Goal: Transaction & Acquisition: Download file/media

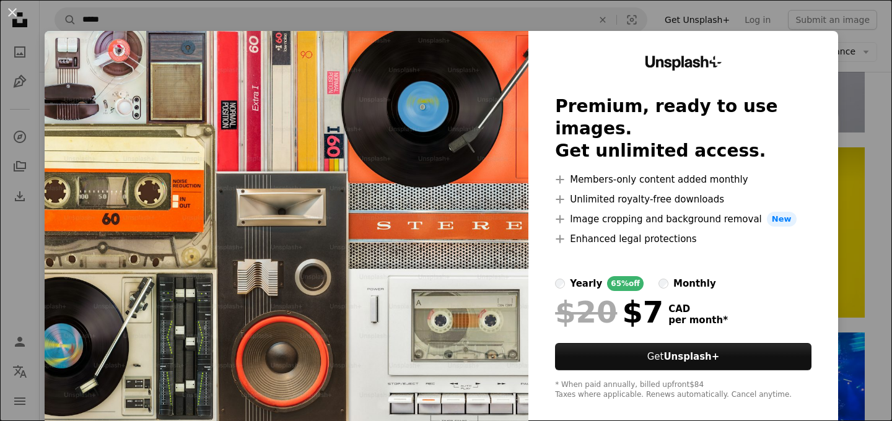
scroll to position [1862, 0]
click at [14, 13] on button "An X shape" at bounding box center [12, 12] width 15 height 15
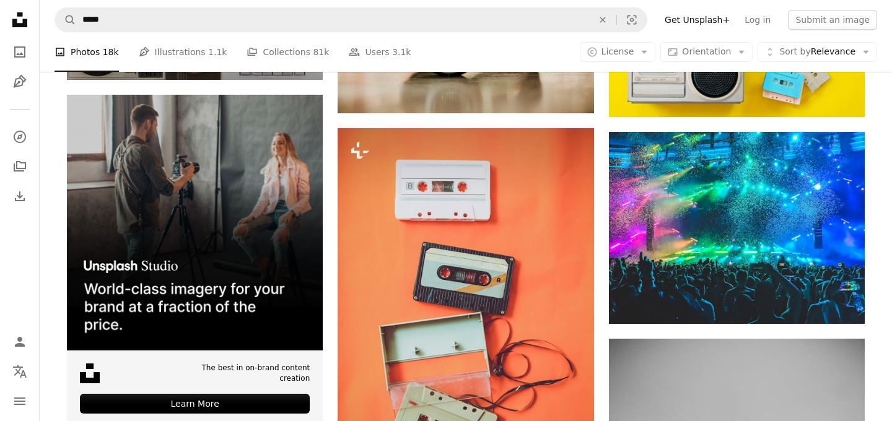
scroll to position [2086, 0]
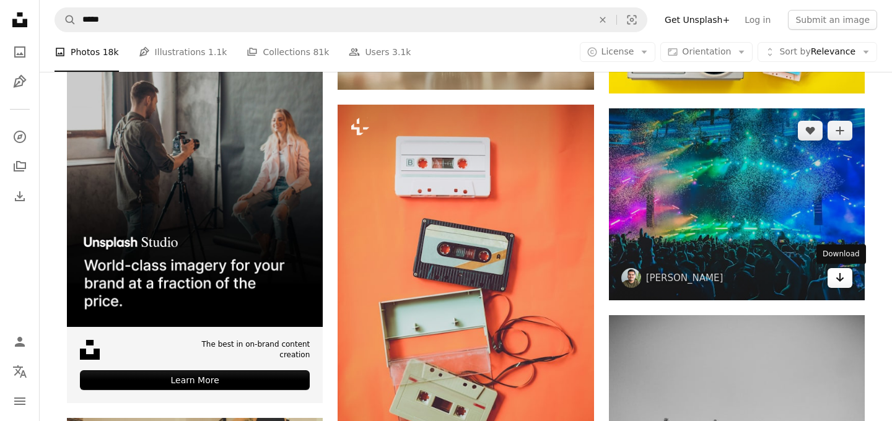
click at [833, 281] on link "Arrow pointing down" at bounding box center [839, 278] width 25 height 20
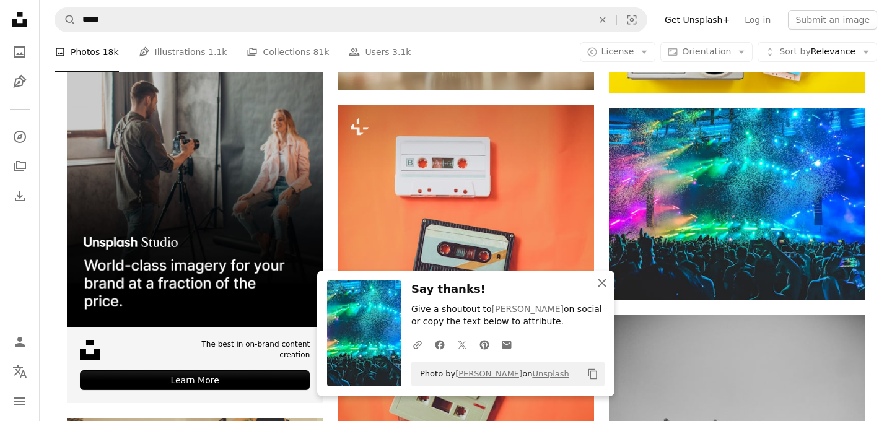
click at [601, 284] on icon "button" at bounding box center [602, 283] width 9 height 9
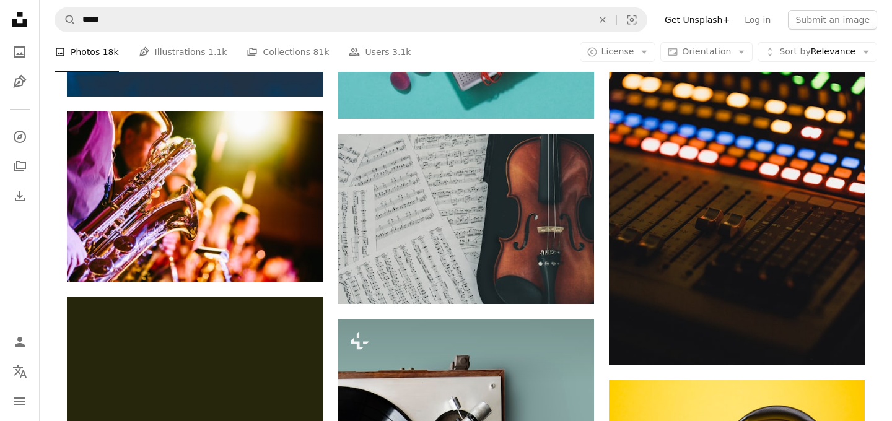
scroll to position [3350, 0]
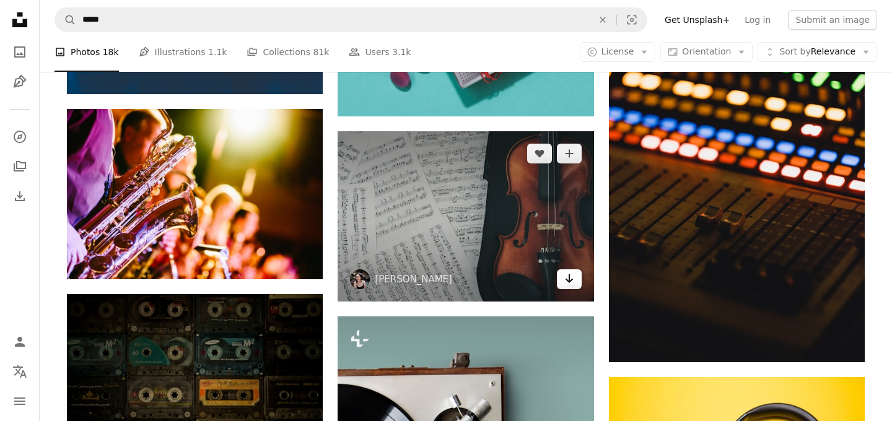
click at [567, 286] on icon "Arrow pointing down" at bounding box center [569, 278] width 10 height 15
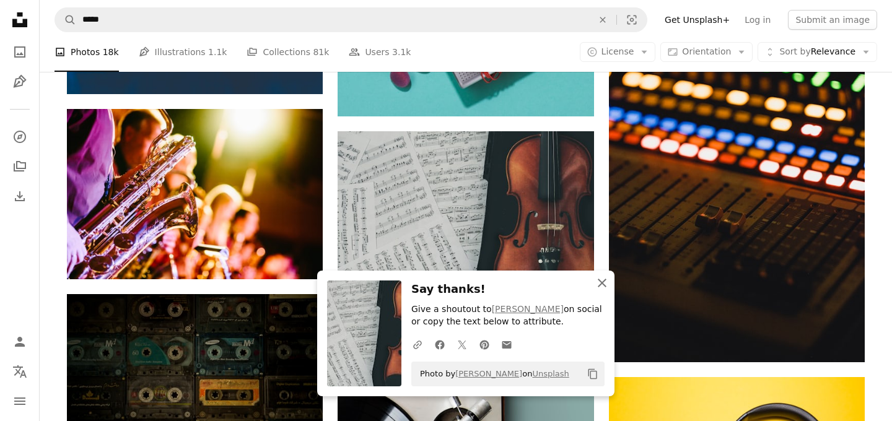
click at [604, 282] on icon "button" at bounding box center [602, 283] width 9 height 9
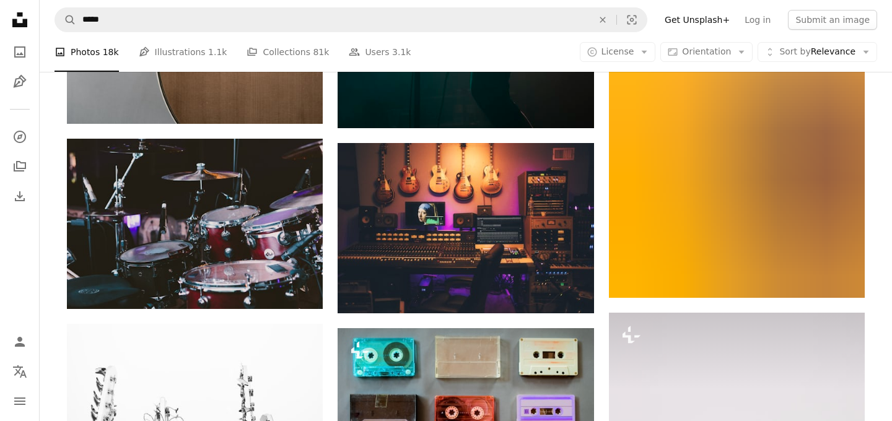
scroll to position [5869, 0]
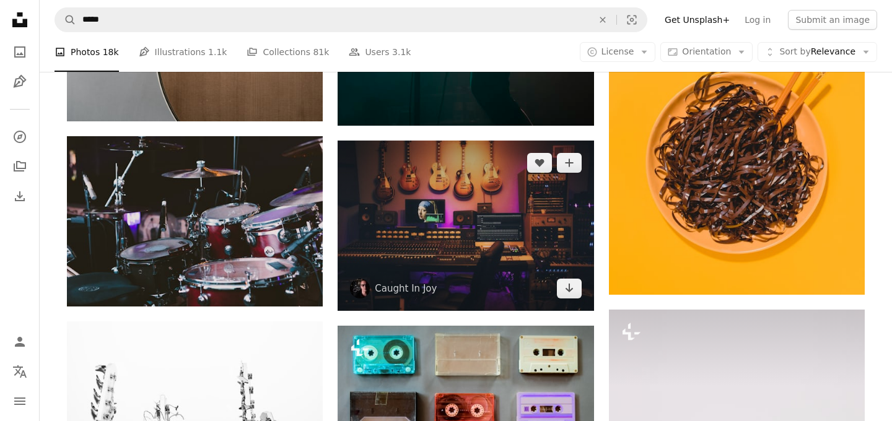
click at [562, 301] on img at bounding box center [465, 226] width 256 height 170
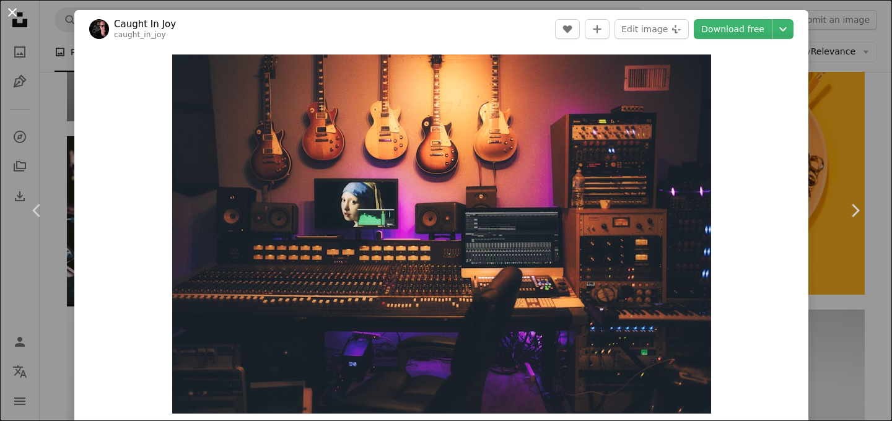
click at [15, 12] on button "An X shape" at bounding box center [12, 12] width 15 height 15
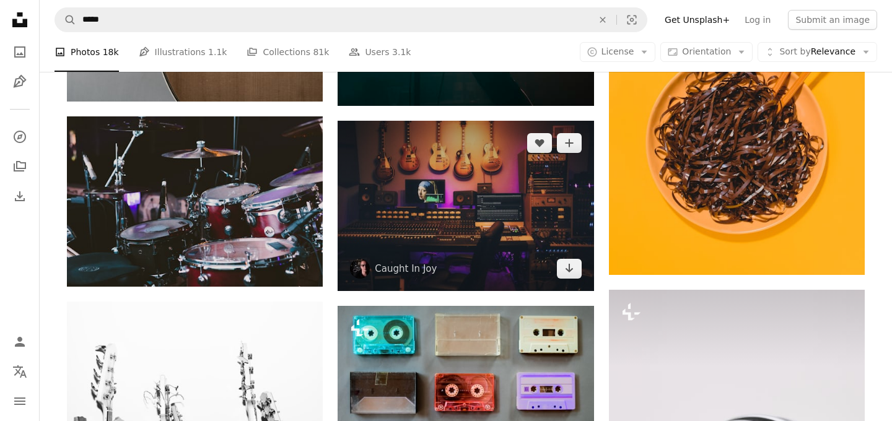
scroll to position [5893, 0]
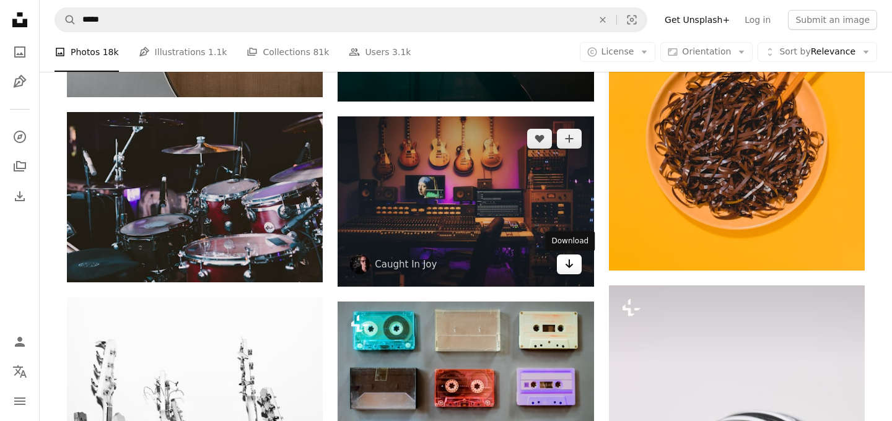
click at [567, 270] on icon "Arrow pointing down" at bounding box center [569, 263] width 10 height 15
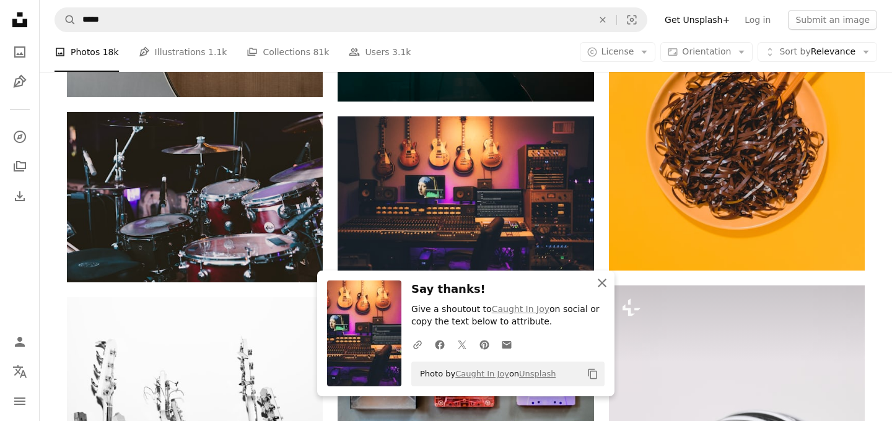
click at [602, 286] on icon "An X shape" at bounding box center [601, 283] width 15 height 15
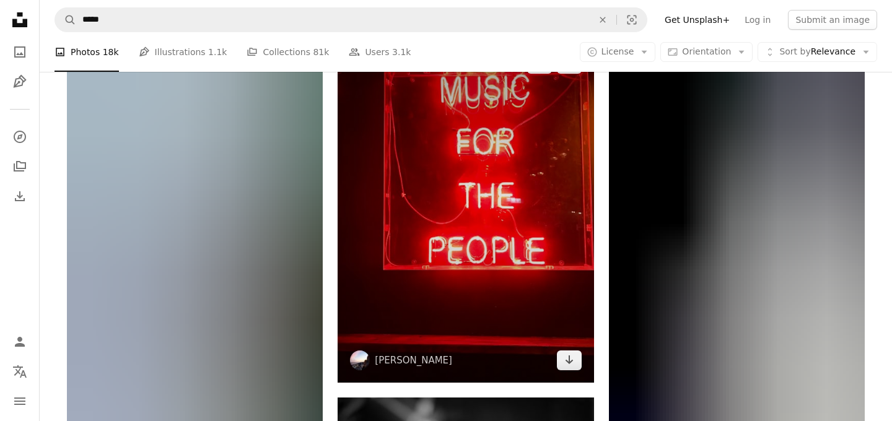
scroll to position [6712, 0]
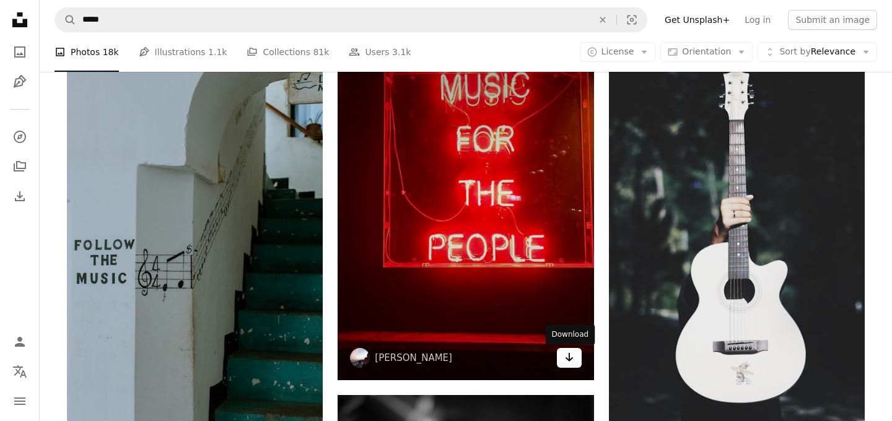
click at [573, 362] on link "Arrow pointing down" at bounding box center [569, 358] width 25 height 20
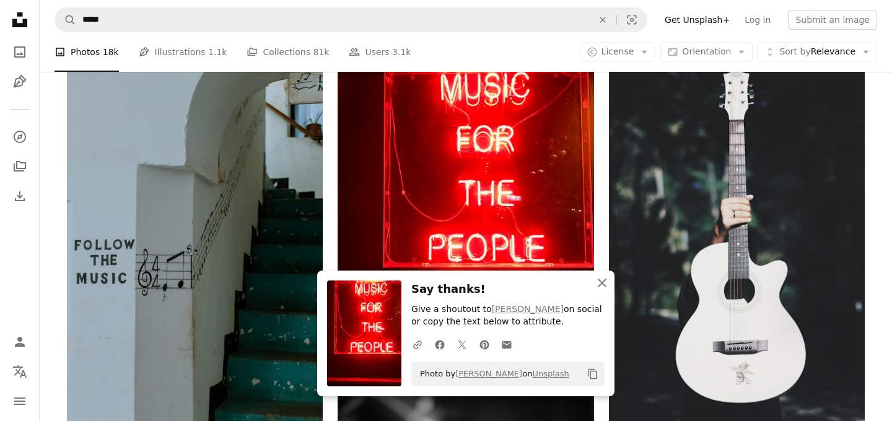
click at [601, 285] on icon "An X shape" at bounding box center [601, 283] width 15 height 15
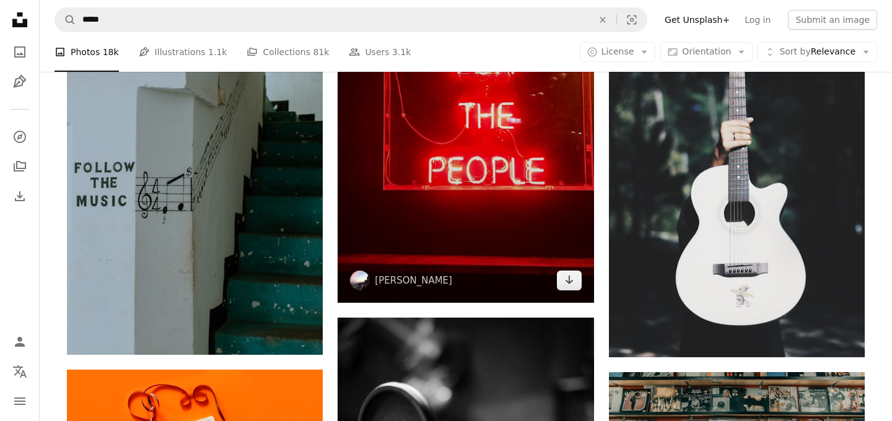
scroll to position [6790, 0]
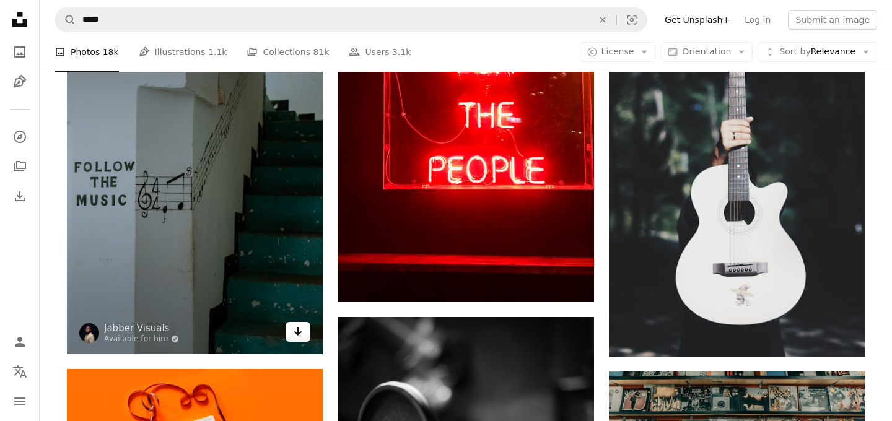
click at [305, 338] on link "Arrow pointing down" at bounding box center [297, 332] width 25 height 20
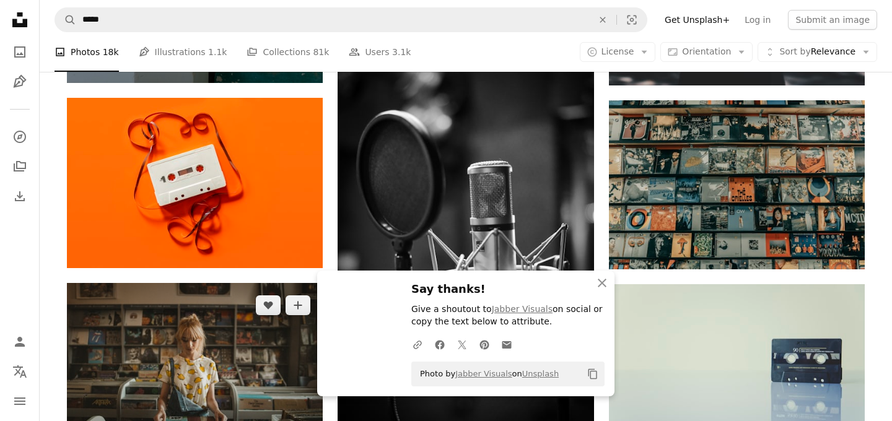
scroll to position [7060, 0]
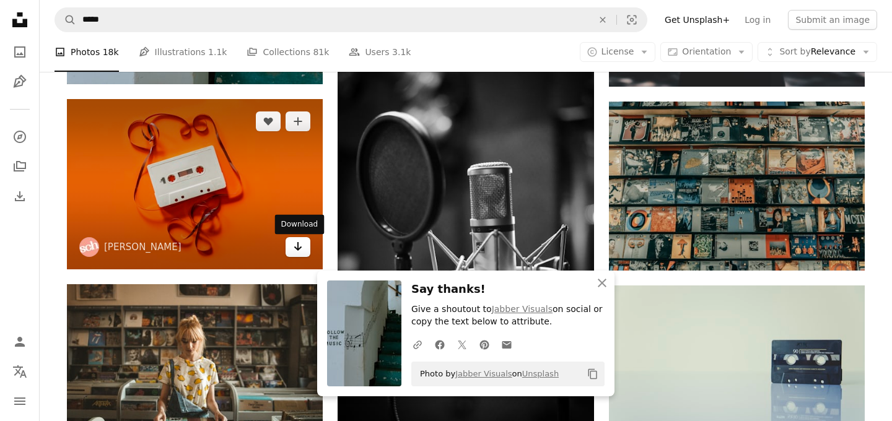
click at [299, 256] on link "Arrow pointing down" at bounding box center [297, 247] width 25 height 20
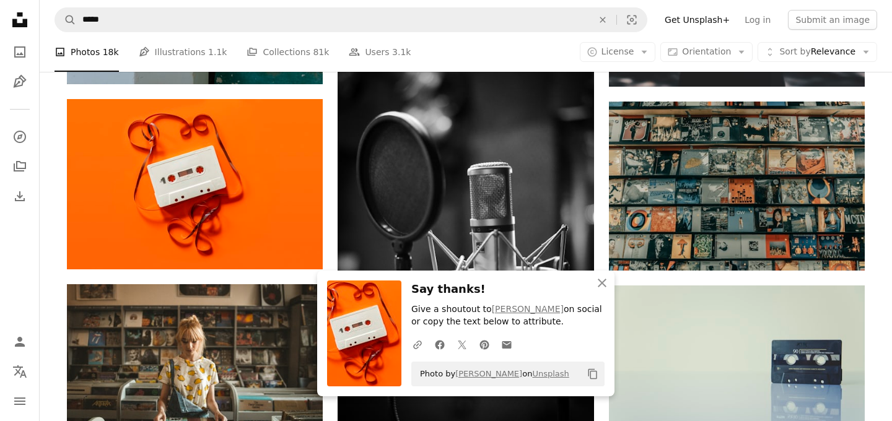
click at [599, 287] on icon "An X shape" at bounding box center [601, 283] width 15 height 15
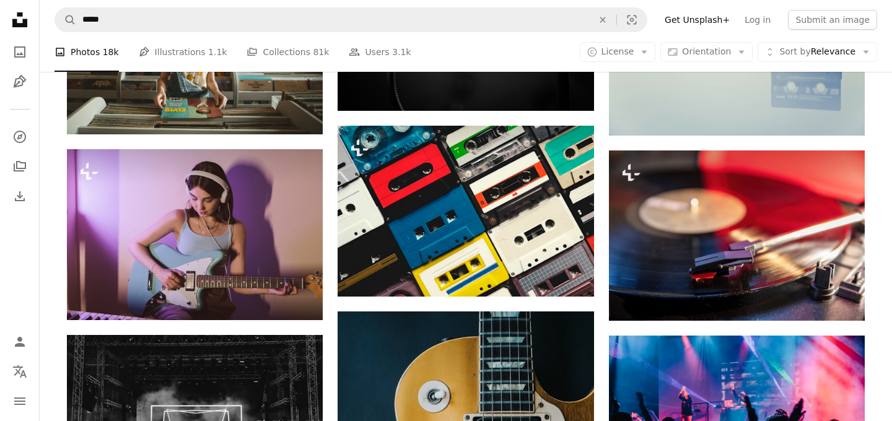
scroll to position [7381, 0]
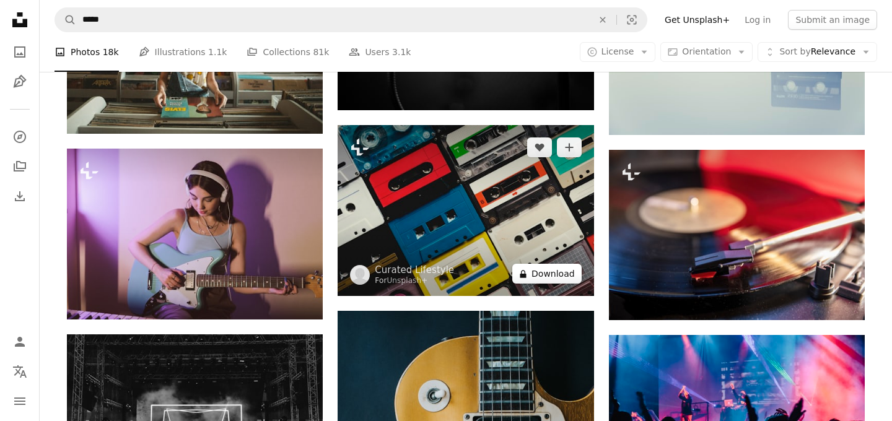
click at [568, 279] on button "A lock Download" at bounding box center [546, 274] width 69 height 20
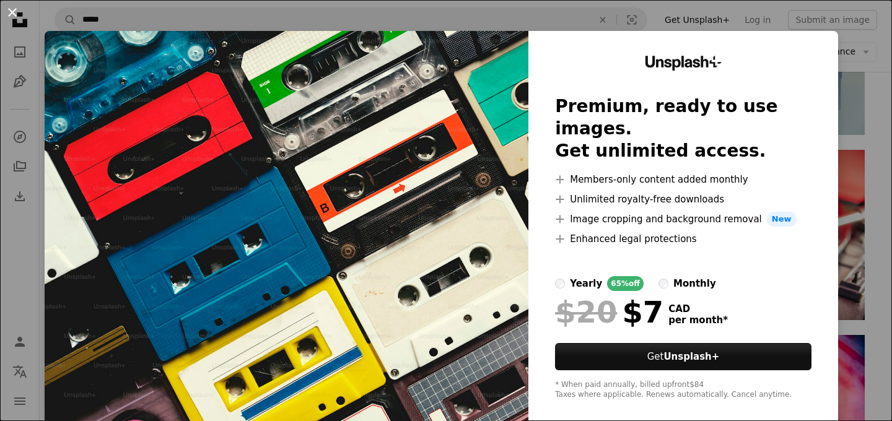
click at [9, 12] on button "An X shape" at bounding box center [12, 12] width 15 height 15
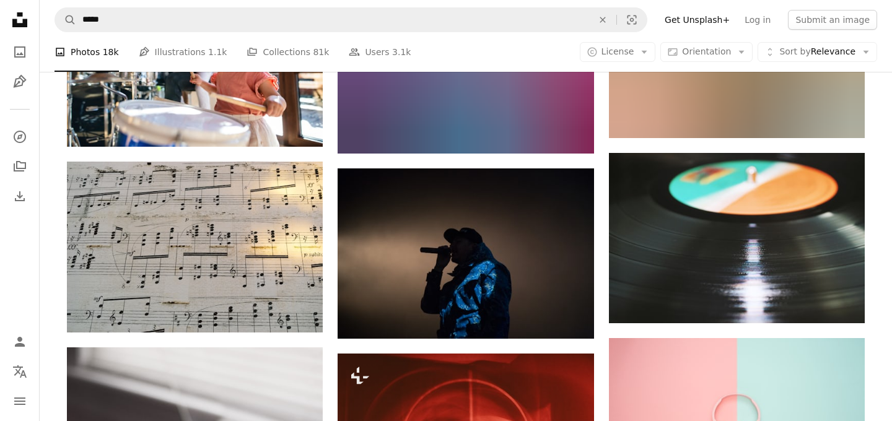
scroll to position [8509, 0]
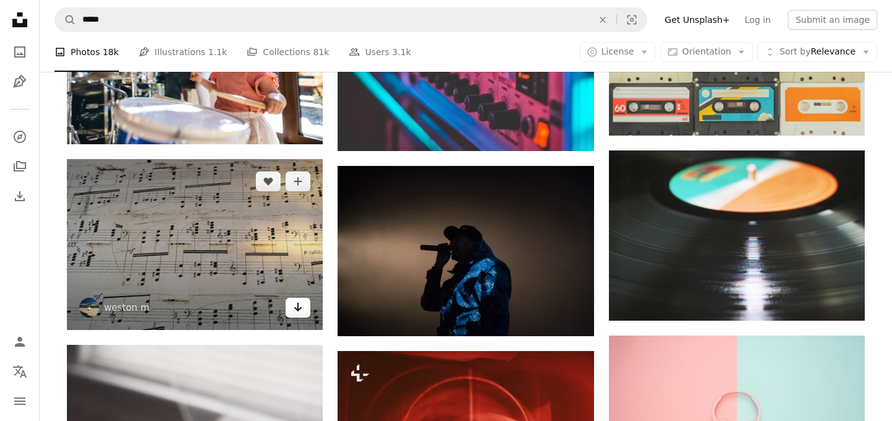
click at [295, 310] on icon "Download" at bounding box center [298, 307] width 8 height 9
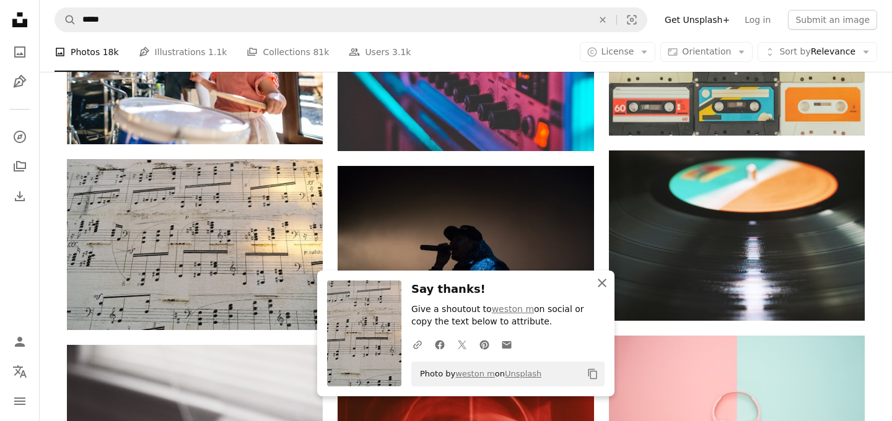
click at [602, 286] on icon "An X shape" at bounding box center [601, 283] width 15 height 15
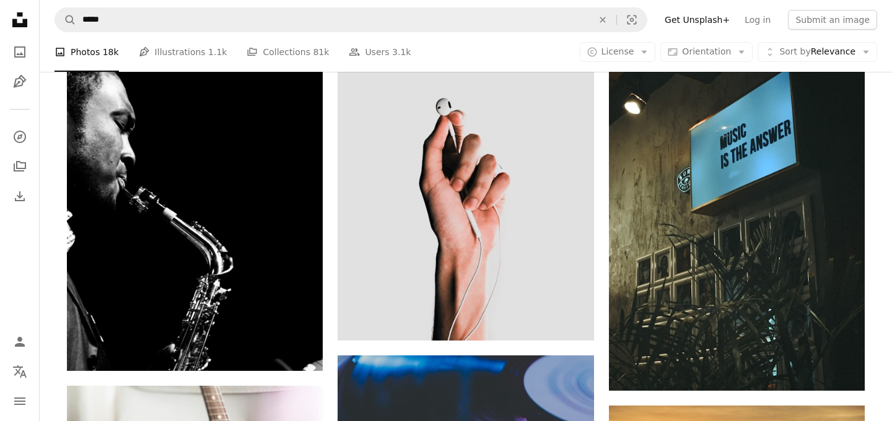
scroll to position [10221, 0]
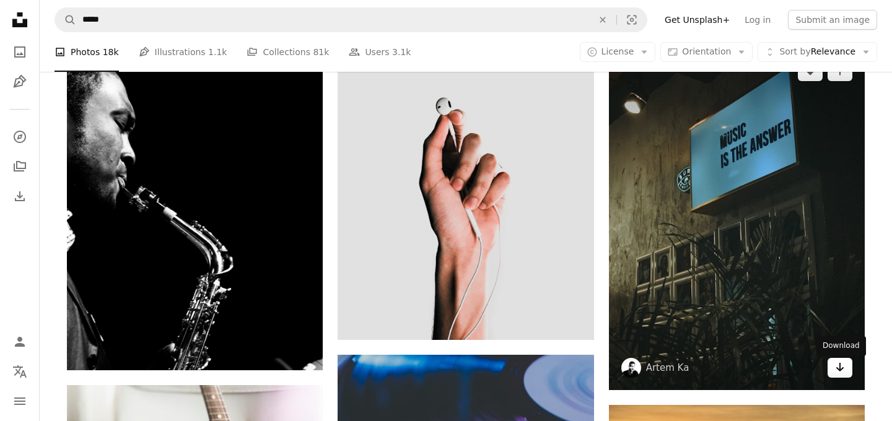
click at [835, 375] on icon "Arrow pointing down" at bounding box center [840, 367] width 10 height 15
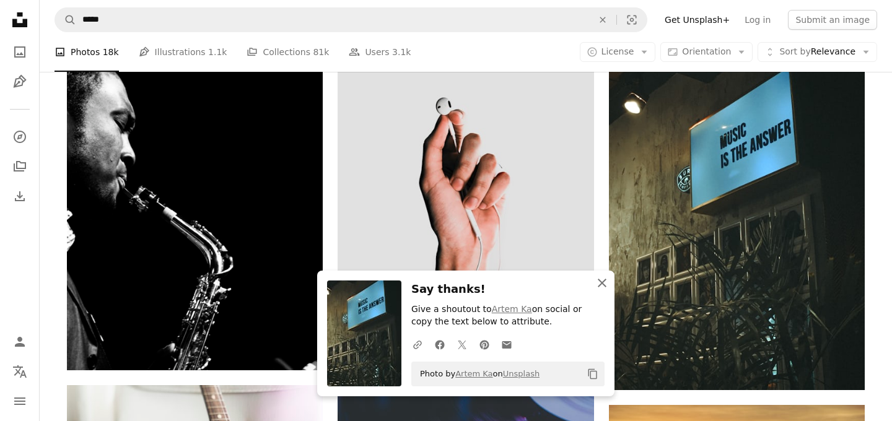
click at [601, 285] on icon "An X shape" at bounding box center [601, 283] width 15 height 15
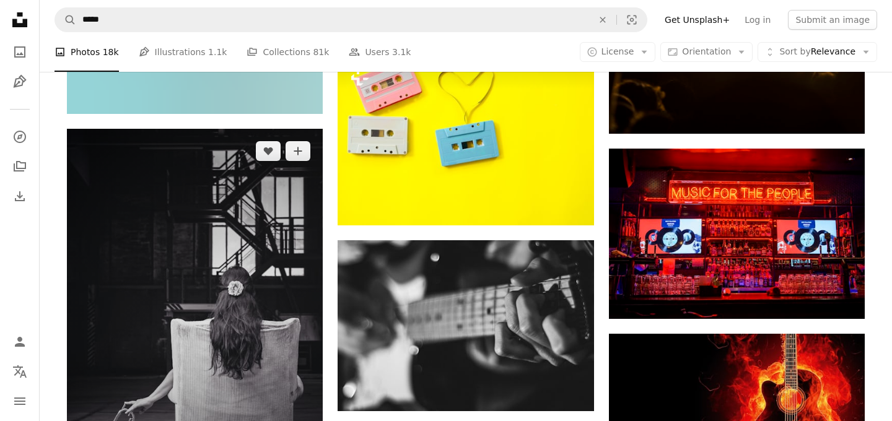
scroll to position [11065, 0]
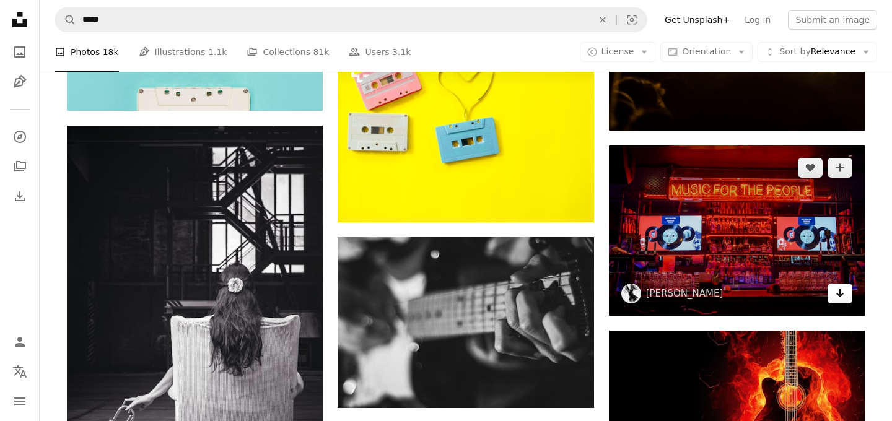
click at [837, 300] on icon "Arrow pointing down" at bounding box center [840, 292] width 10 height 15
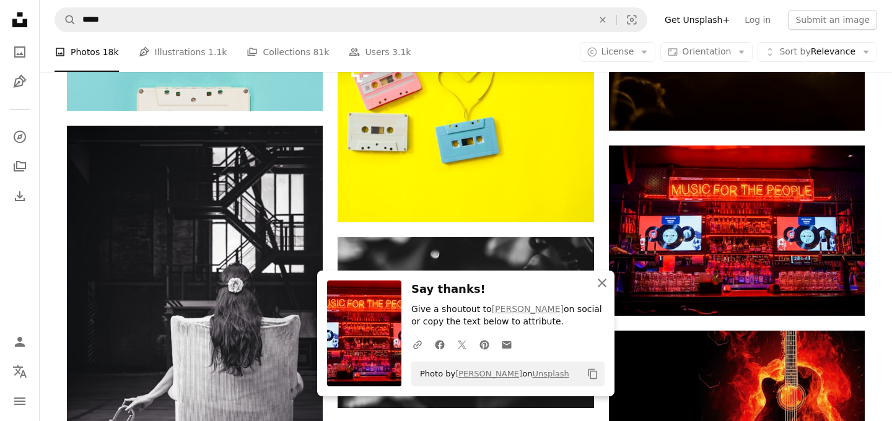
click at [606, 281] on icon "An X shape" at bounding box center [601, 283] width 15 height 15
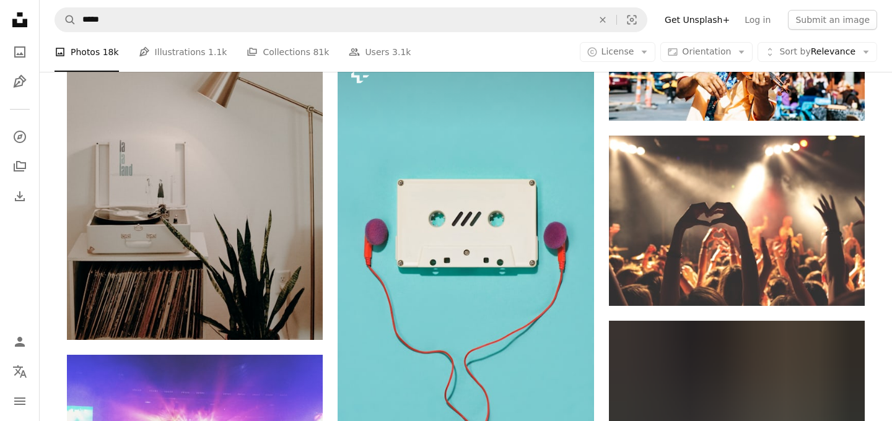
scroll to position [11617, 0]
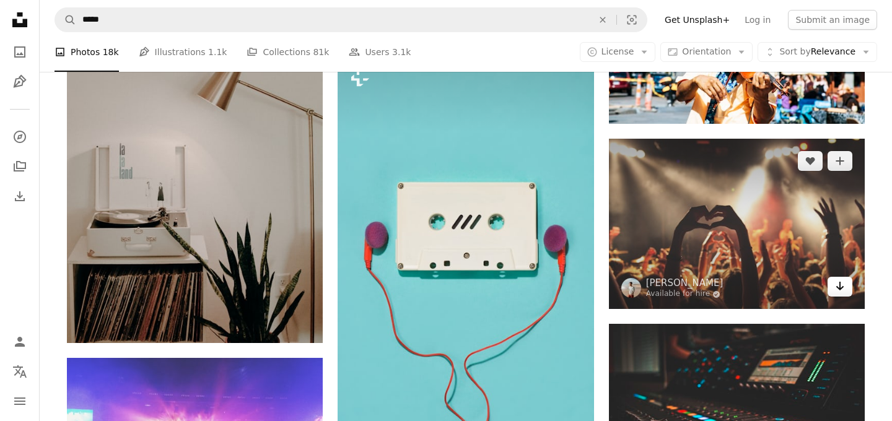
click at [837, 290] on icon "Arrow pointing down" at bounding box center [840, 286] width 10 height 15
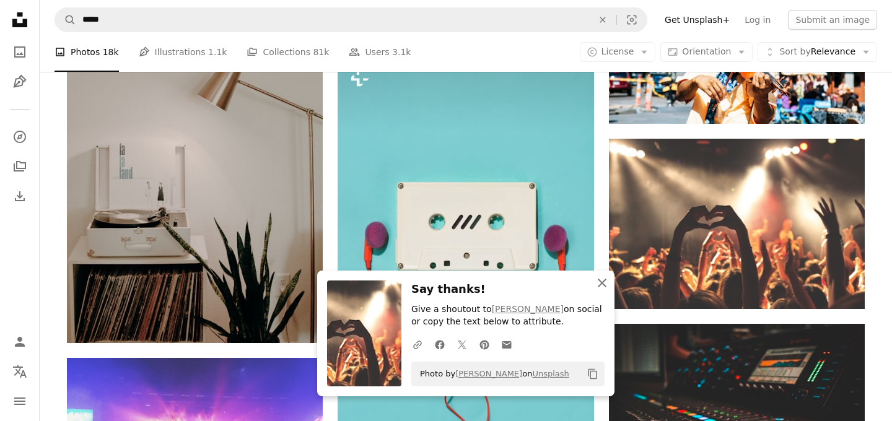
click at [600, 285] on icon "An X shape" at bounding box center [601, 283] width 15 height 15
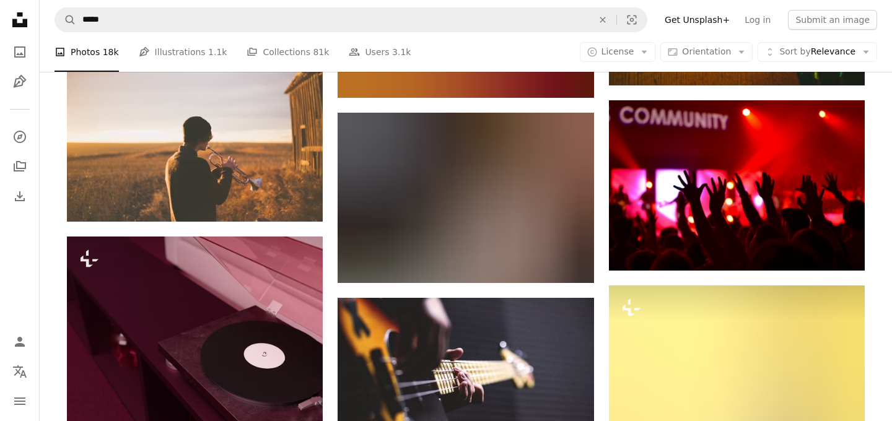
scroll to position [17275, 0]
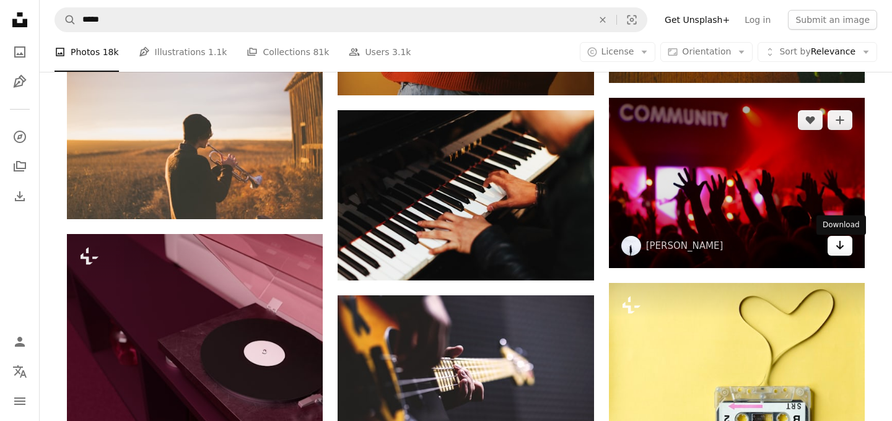
click at [841, 252] on icon "Arrow pointing down" at bounding box center [840, 245] width 10 height 15
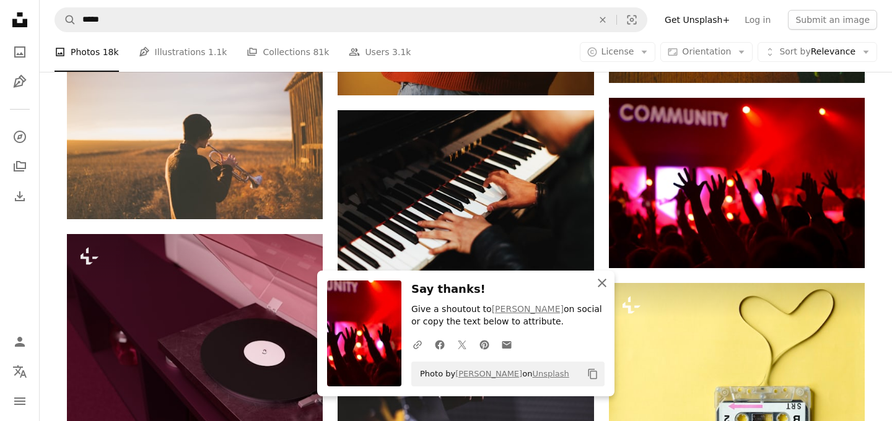
click at [601, 282] on icon "button" at bounding box center [602, 283] width 9 height 9
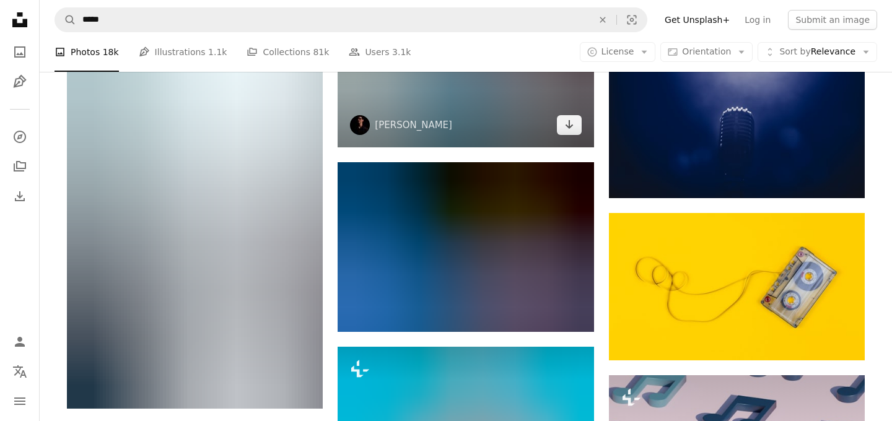
scroll to position [18519, 0]
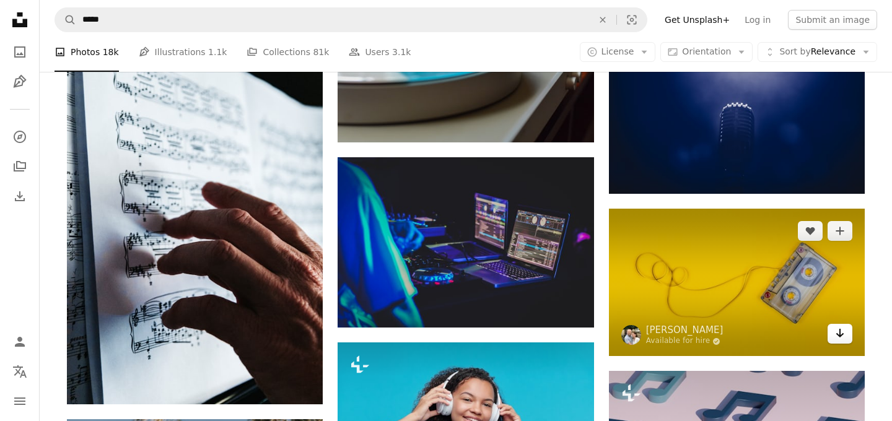
click at [835, 340] on icon "Arrow pointing down" at bounding box center [840, 333] width 10 height 15
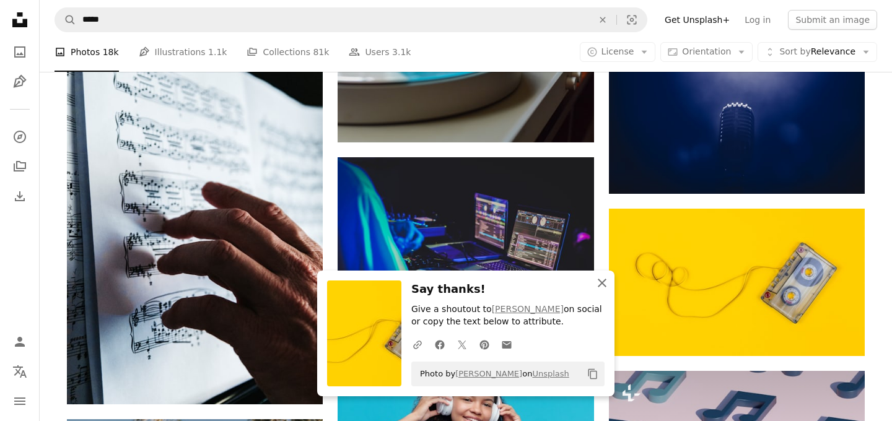
click at [600, 280] on icon "button" at bounding box center [602, 283] width 9 height 9
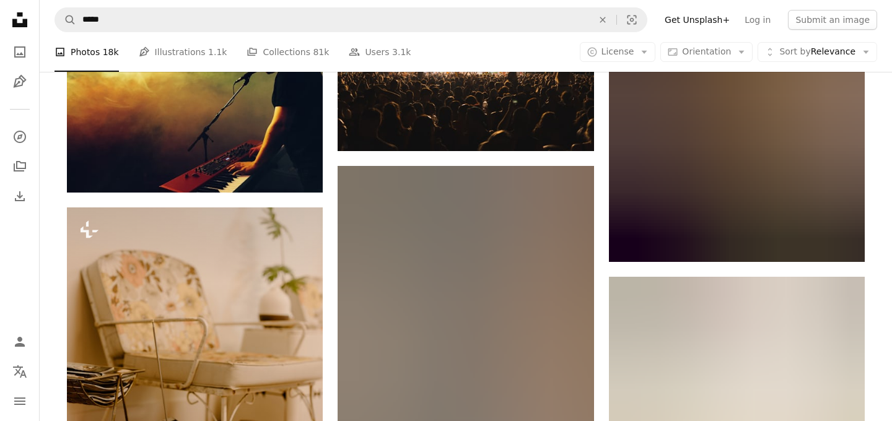
scroll to position [27813, 0]
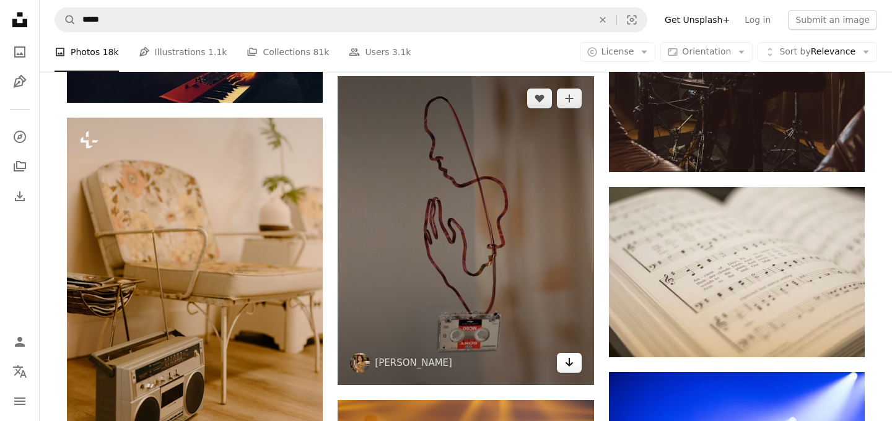
click at [572, 373] on link "Arrow pointing down" at bounding box center [569, 363] width 25 height 20
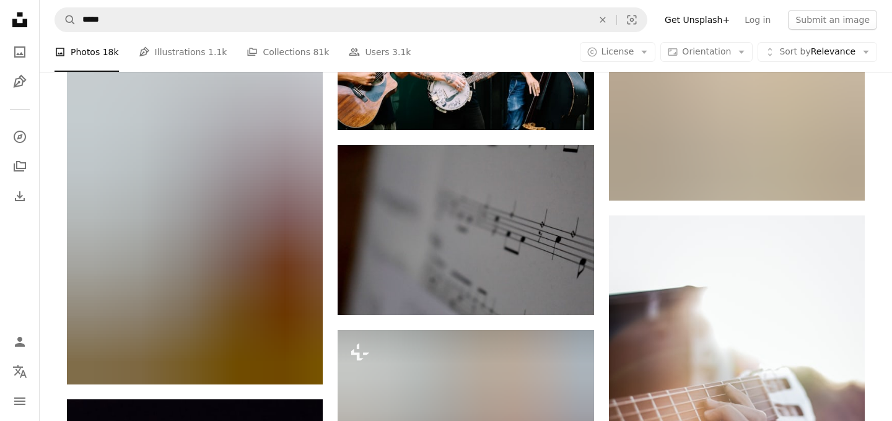
scroll to position [32652, 0]
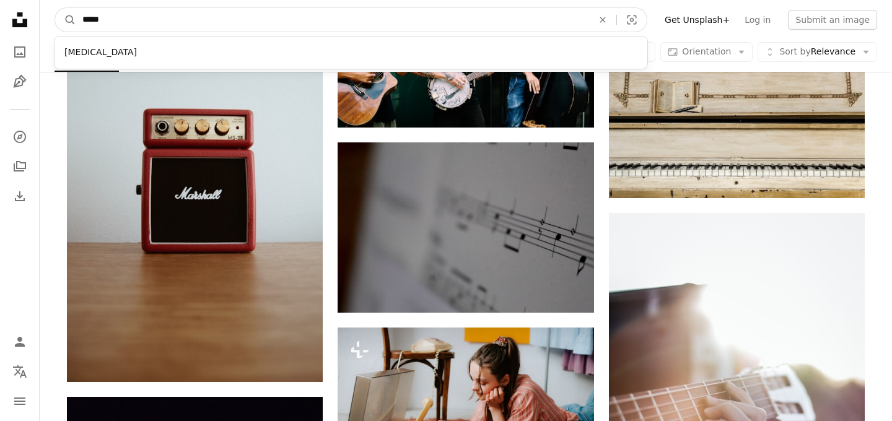
drag, startPoint x: 174, startPoint y: 22, endPoint x: 84, endPoint y: 10, distance: 91.2
click at [83, 10] on input "*****" at bounding box center [332, 20] width 513 height 24
type input "********"
click button "A magnifying glass" at bounding box center [65, 20] width 21 height 24
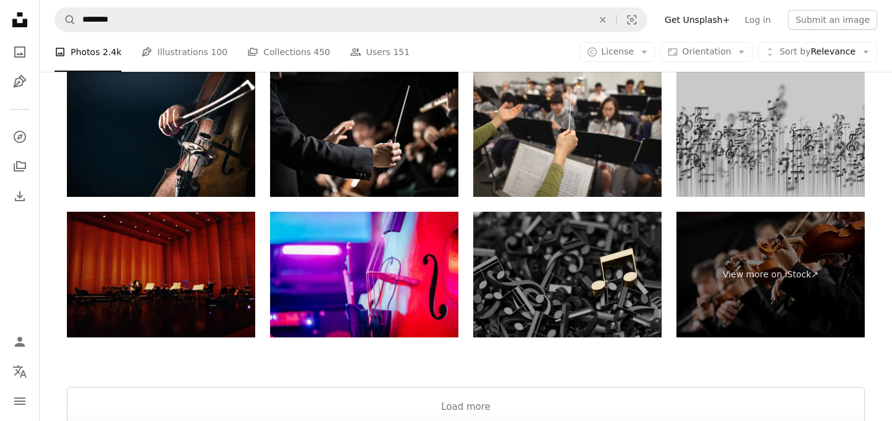
scroll to position [2133, 0]
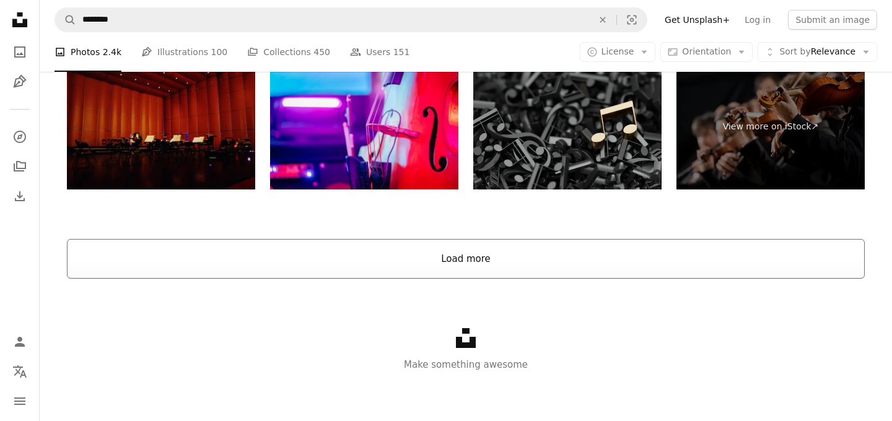
click at [148, 251] on button "Load more" at bounding box center [466, 259] width 798 height 40
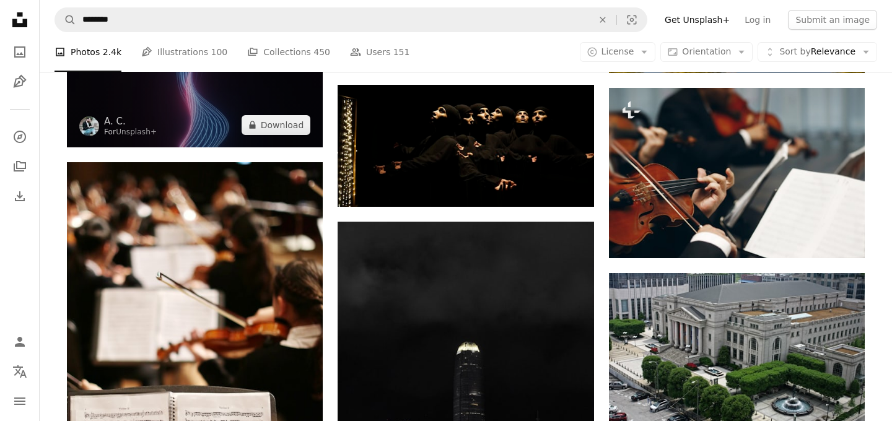
scroll to position [2952, 0]
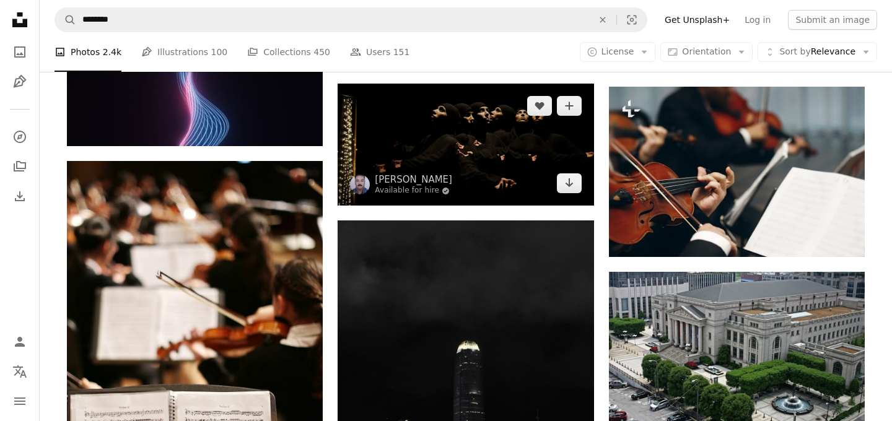
click at [476, 146] on img at bounding box center [465, 145] width 256 height 122
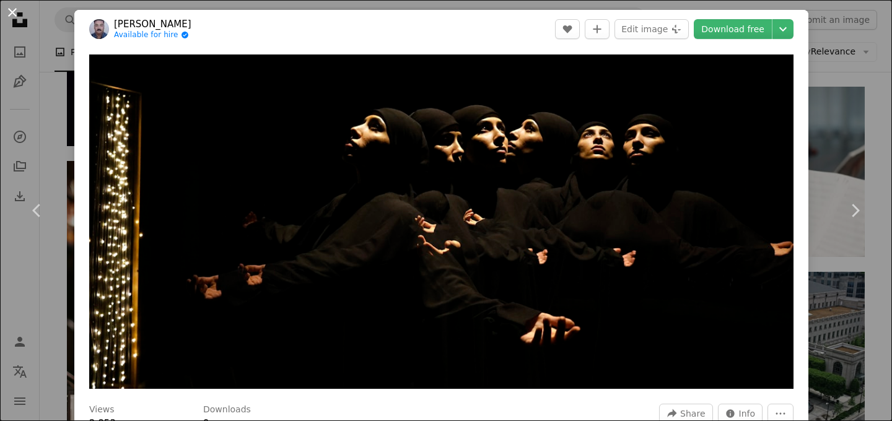
click at [7, 8] on button "An X shape" at bounding box center [12, 12] width 15 height 15
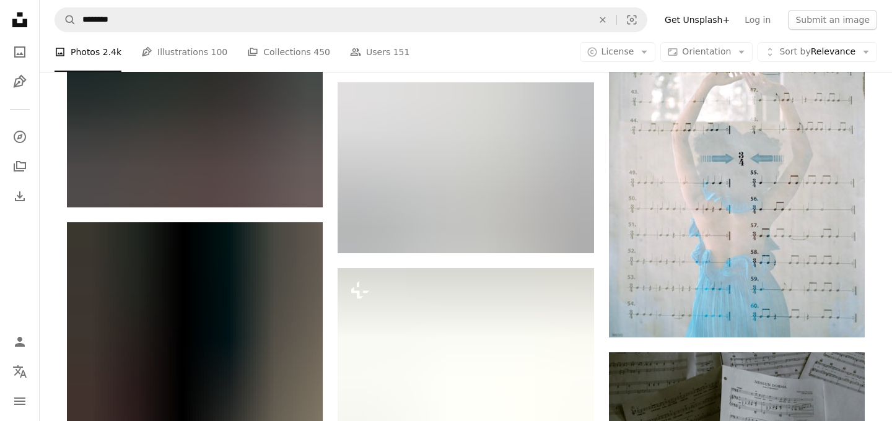
scroll to position [15861, 0]
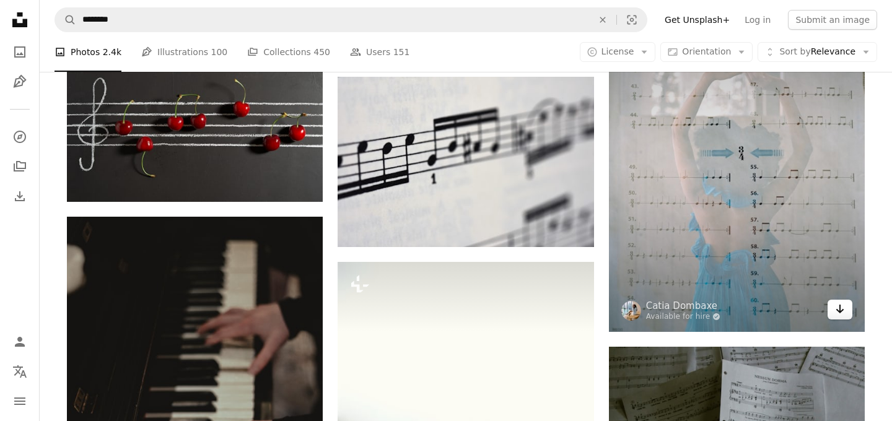
click at [839, 312] on icon "Download" at bounding box center [840, 309] width 8 height 9
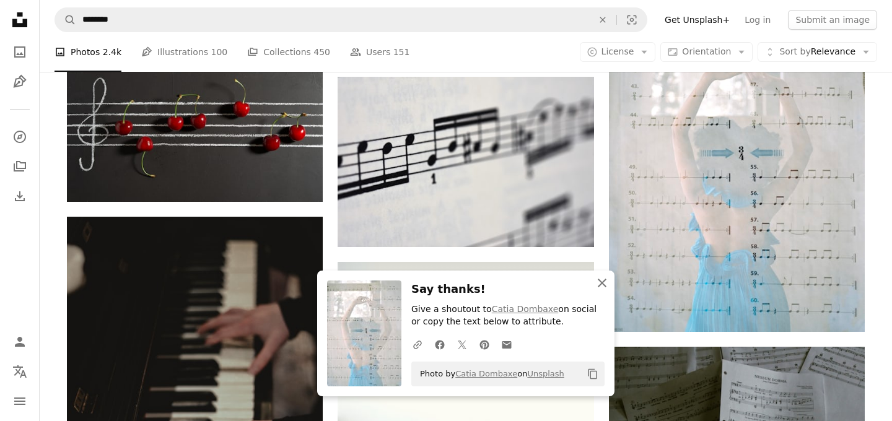
click at [604, 280] on icon "button" at bounding box center [602, 283] width 9 height 9
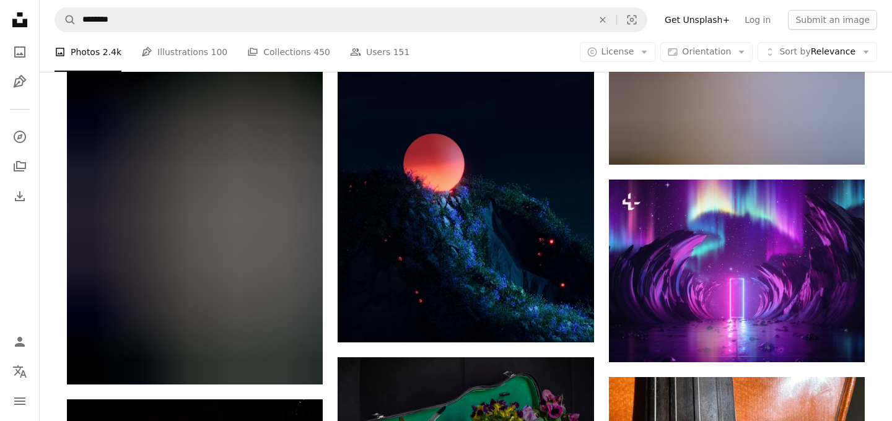
scroll to position [30802, 0]
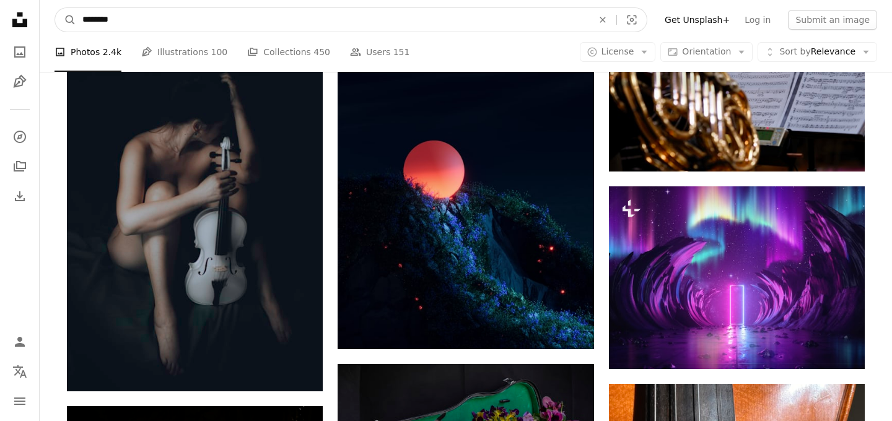
drag, startPoint x: 248, startPoint y: 24, endPoint x: 89, endPoint y: 12, distance: 160.2
click at [89, 12] on input "********" at bounding box center [332, 20] width 513 height 24
type input "**********"
click at [55, 8] on button "A magnifying glass" at bounding box center [65, 20] width 21 height 24
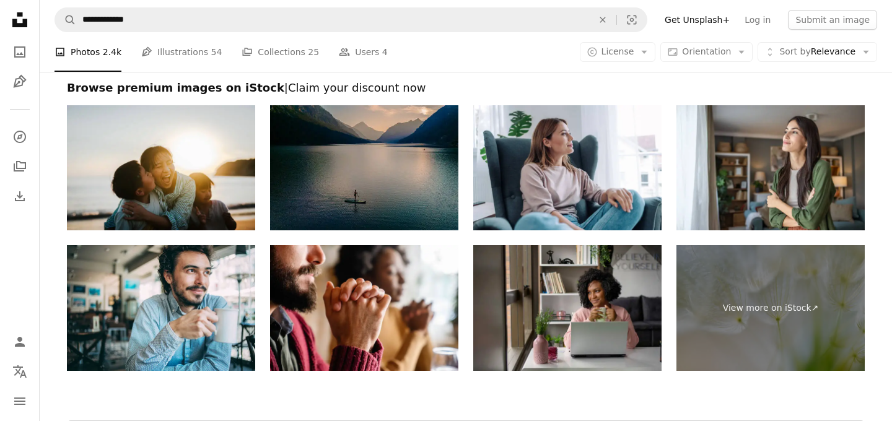
scroll to position [2695, 0]
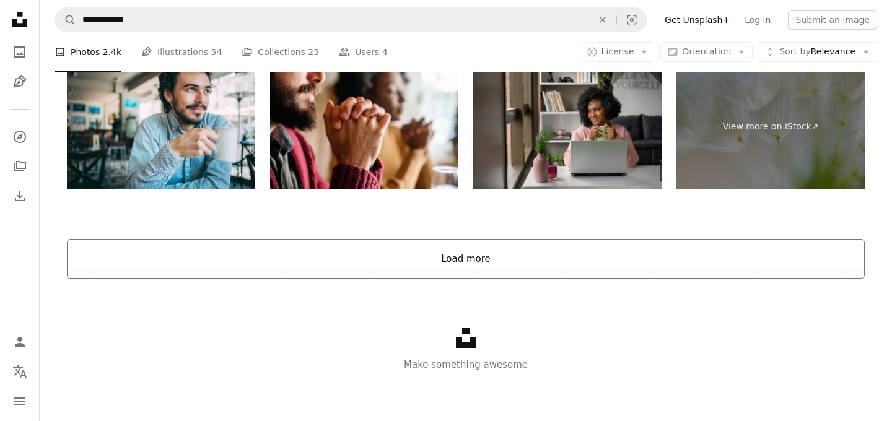
click at [162, 259] on button "Load more" at bounding box center [466, 259] width 798 height 40
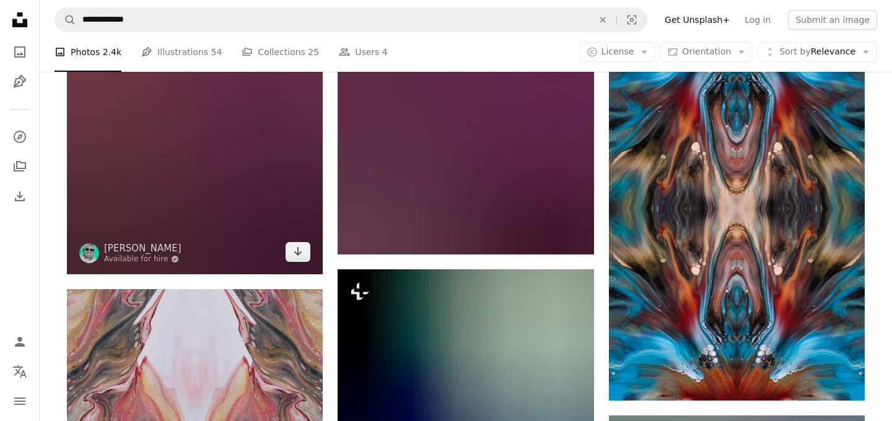
scroll to position [15499, 0]
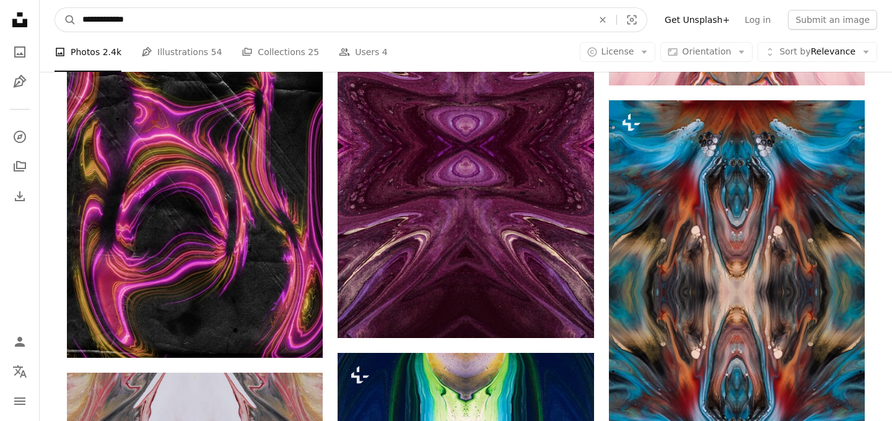
drag, startPoint x: 152, startPoint y: 15, endPoint x: 45, endPoint y: 14, distance: 107.7
click at [45, 14] on nav "**********" at bounding box center [466, 20] width 852 height 40
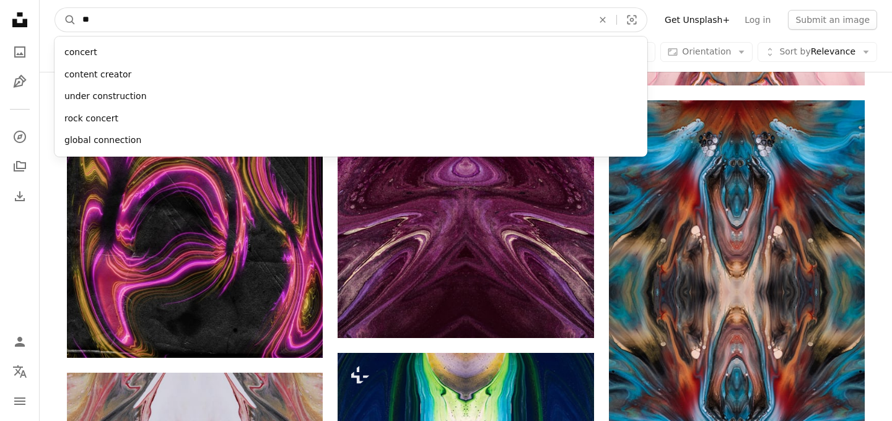
type input "*"
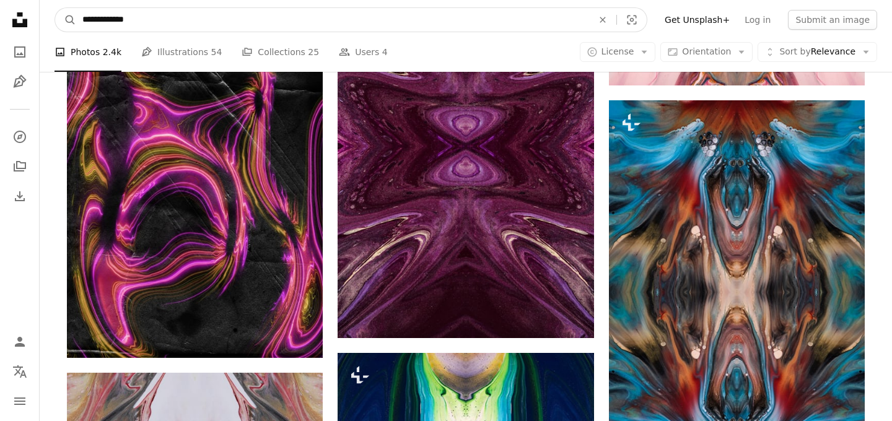
type input "**********"
click at [55, 8] on button "A magnifying glass" at bounding box center [65, 20] width 21 height 24
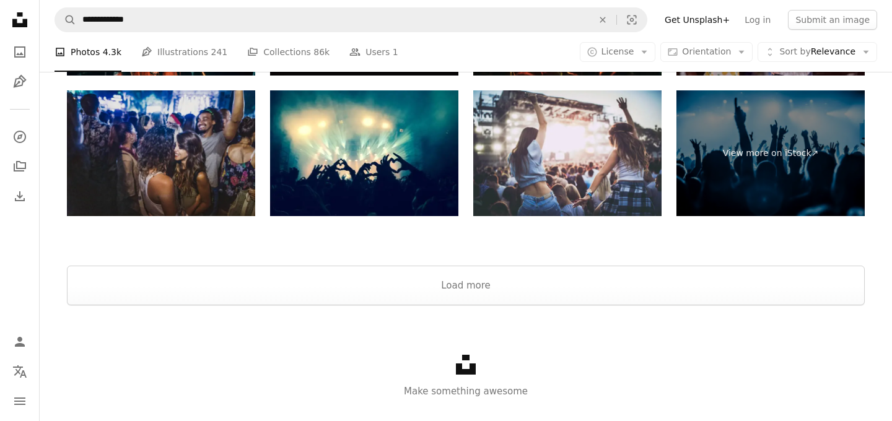
scroll to position [2140, 0]
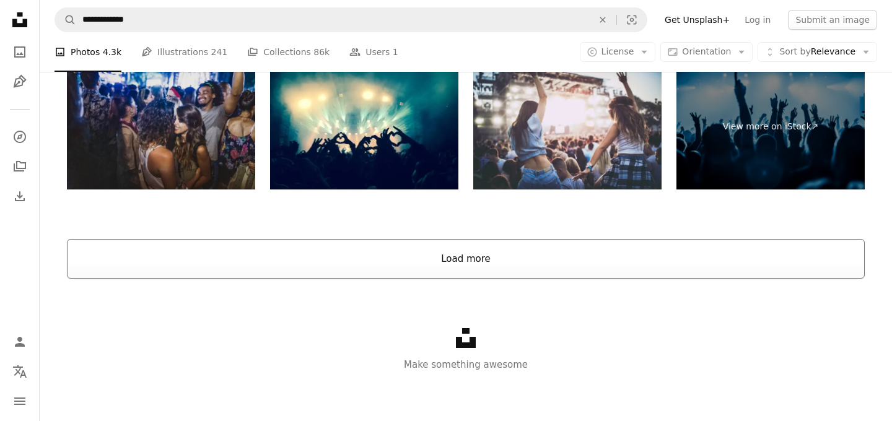
click at [89, 251] on button "Load more" at bounding box center [466, 259] width 798 height 40
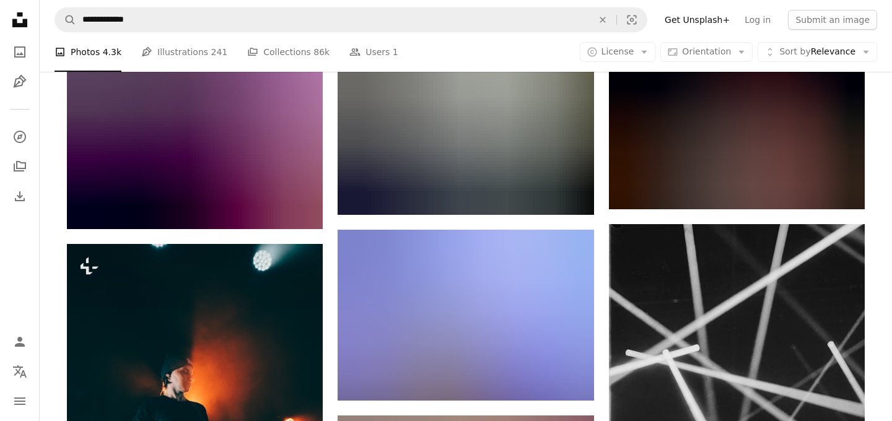
scroll to position [20969, 0]
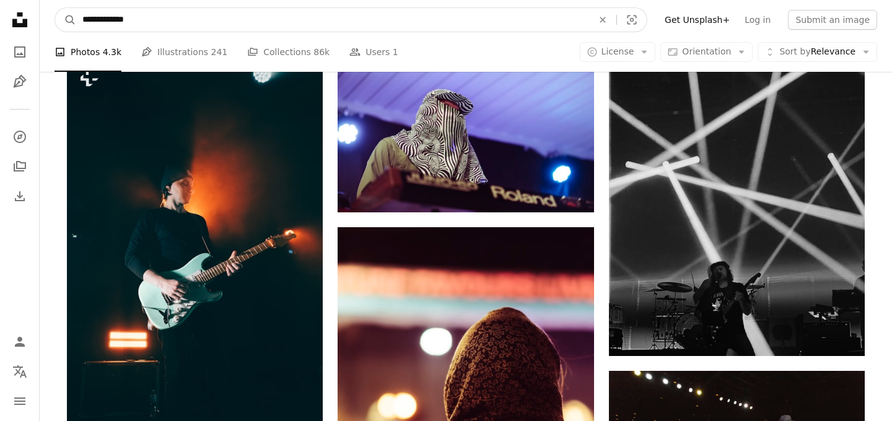
drag, startPoint x: 151, startPoint y: 25, endPoint x: 52, endPoint y: 15, distance: 99.6
click at [52, 15] on nav "**********" at bounding box center [466, 20] width 852 height 40
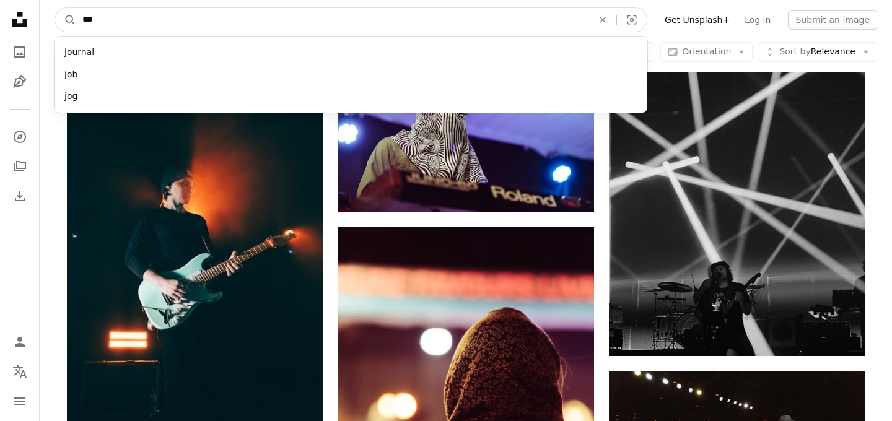
type input "***"
click at [55, 8] on button "A magnifying glass" at bounding box center [65, 20] width 21 height 24
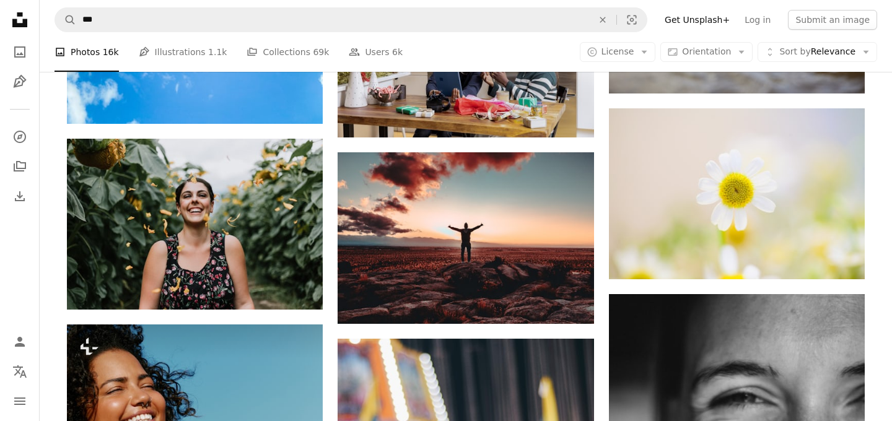
scroll to position [4855, 0]
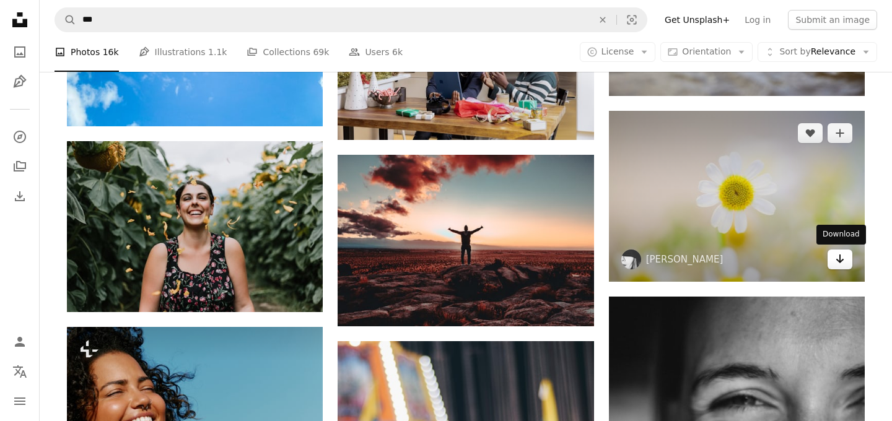
click at [846, 259] on link "Arrow pointing down" at bounding box center [839, 260] width 25 height 20
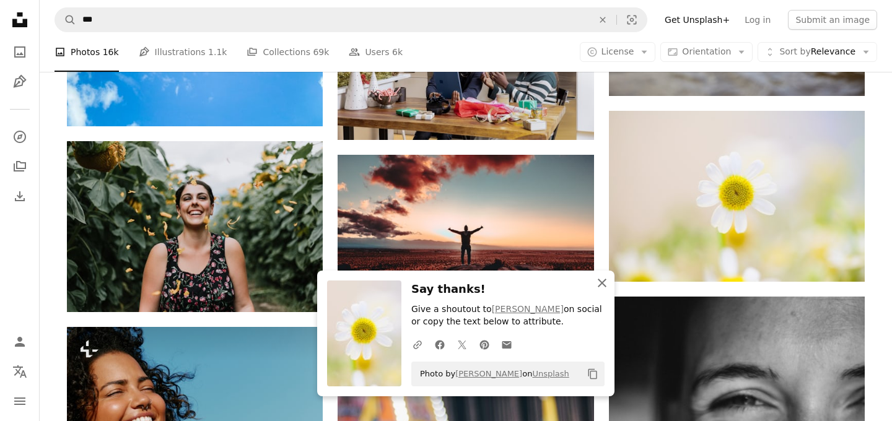
click at [607, 279] on icon "An X shape" at bounding box center [601, 283] width 15 height 15
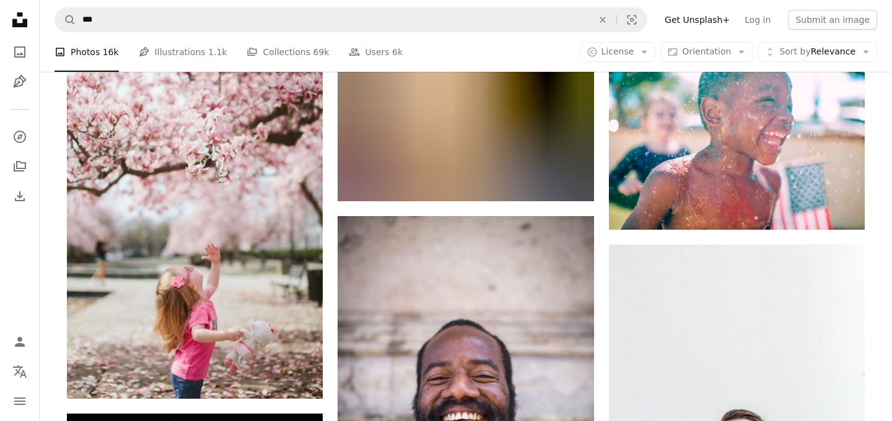
scroll to position [10226, 0]
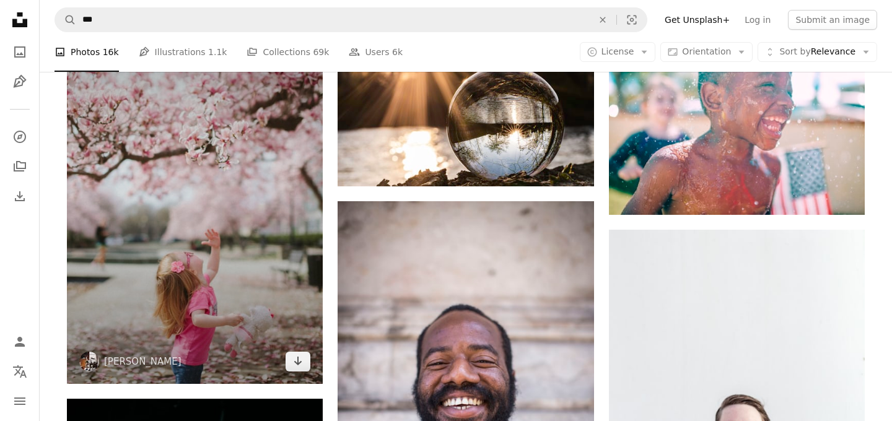
click at [304, 373] on img at bounding box center [195, 192] width 256 height 384
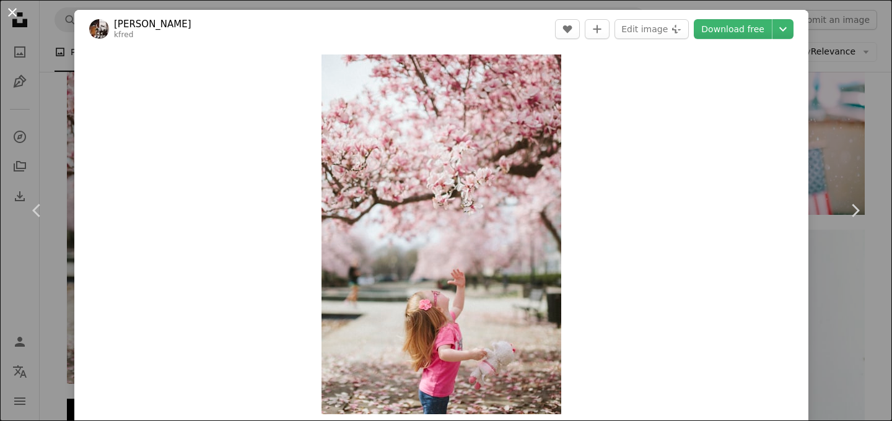
click at [12, 17] on button "An X shape" at bounding box center [12, 12] width 15 height 15
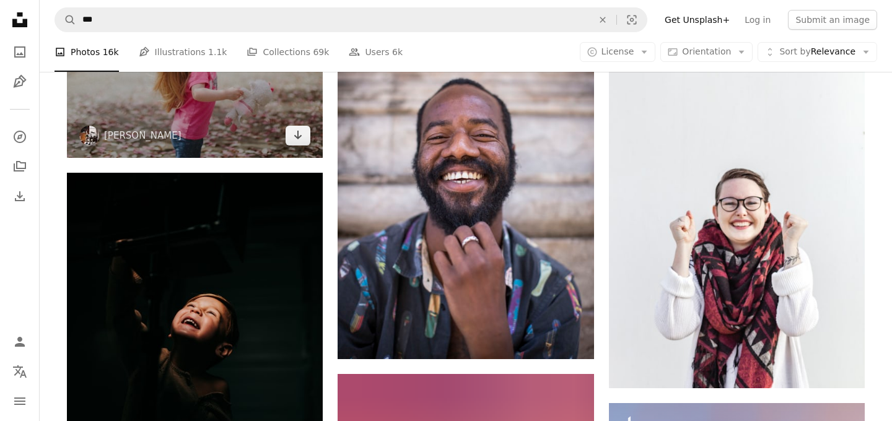
scroll to position [10460, 0]
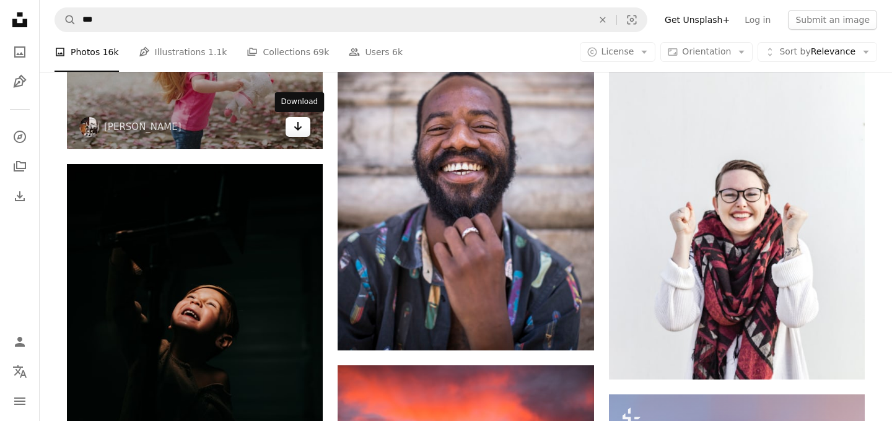
click at [297, 130] on icon "Arrow pointing down" at bounding box center [298, 126] width 10 height 15
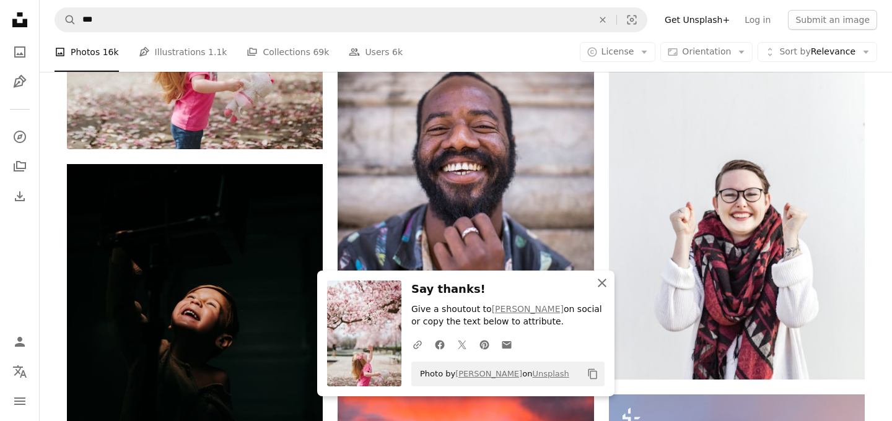
click at [606, 280] on icon "An X shape" at bounding box center [601, 283] width 15 height 15
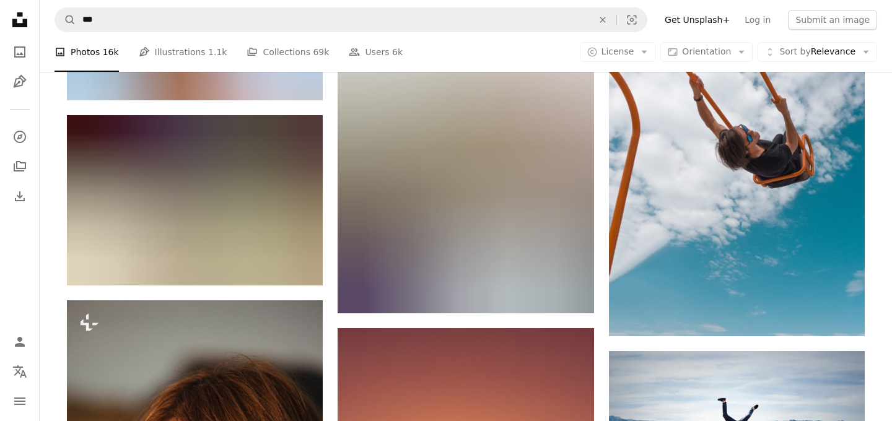
scroll to position [11673, 0]
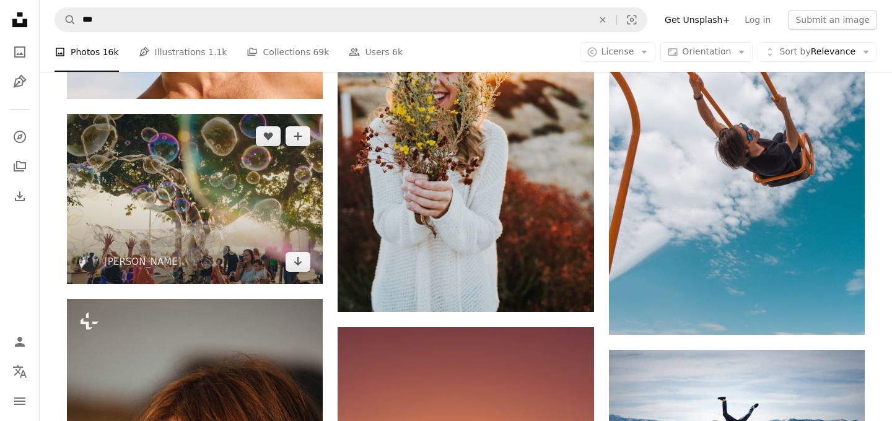
click at [232, 133] on img at bounding box center [195, 199] width 256 height 170
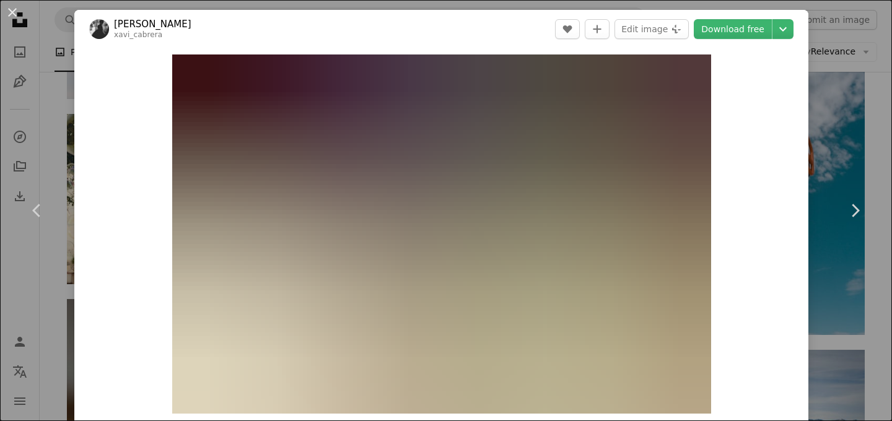
scroll to position [1, 0]
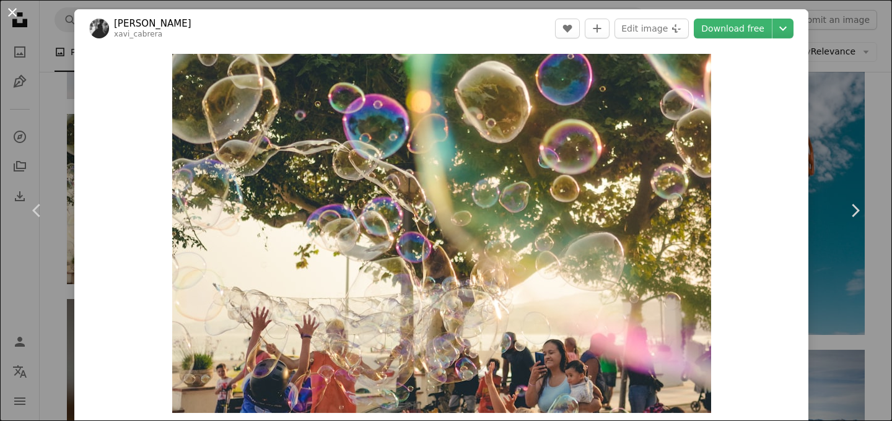
click at [9, 13] on button "An X shape" at bounding box center [12, 12] width 15 height 15
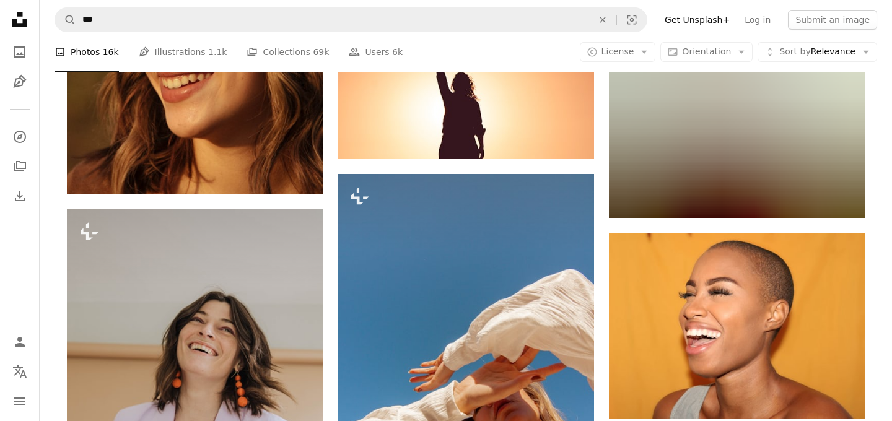
scroll to position [12163, 0]
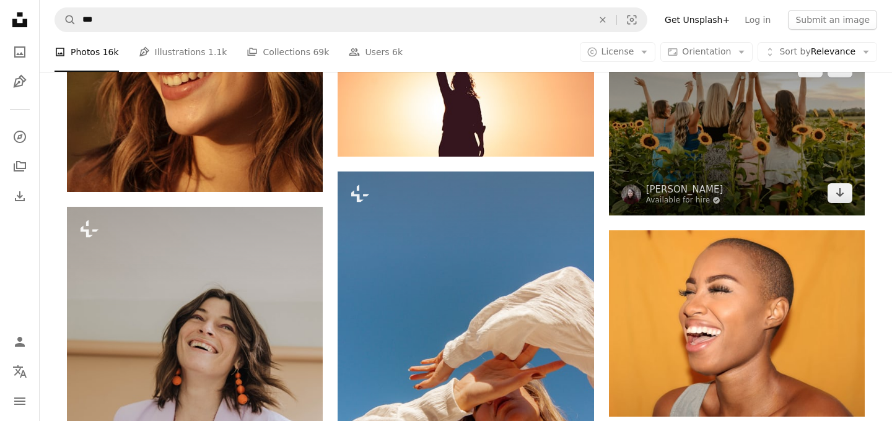
click at [687, 176] on img at bounding box center [737, 130] width 256 height 170
